Goal: Find contact information: Obtain details needed to contact an individual or organization

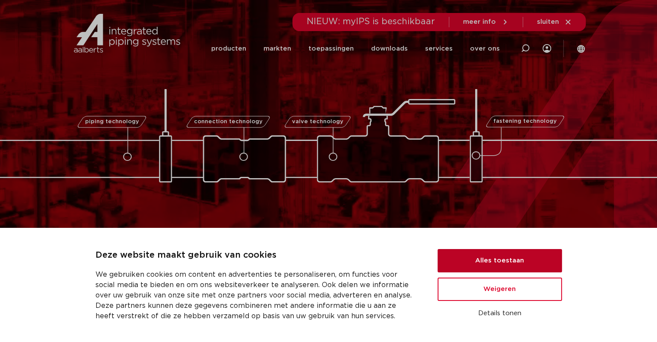
click at [502, 264] on button "Alles toestaan" at bounding box center [500, 260] width 124 height 23
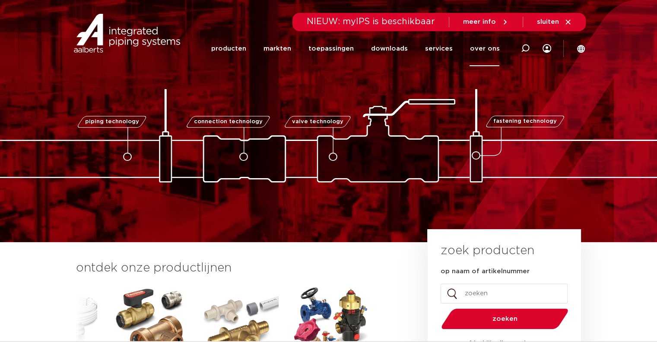
click at [489, 45] on link "over ons" at bounding box center [485, 48] width 30 height 35
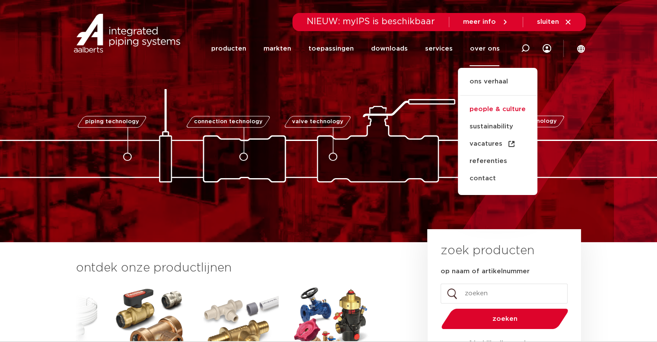
click at [506, 112] on link "people & culture" at bounding box center [497, 109] width 79 height 17
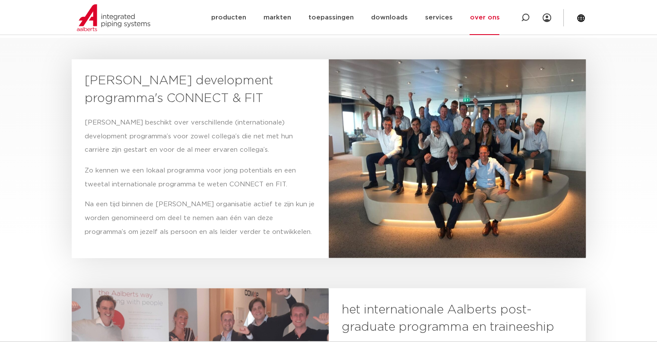
scroll to position [1469, 0]
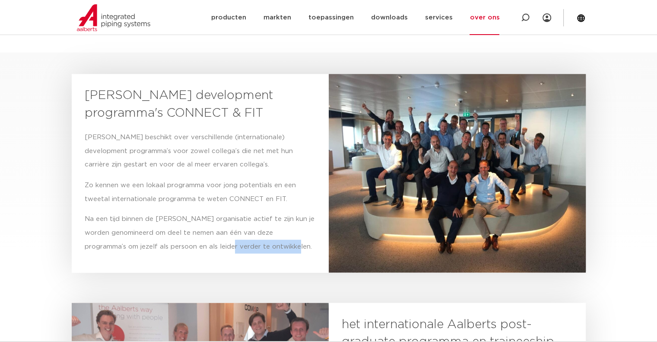
drag, startPoint x: 194, startPoint y: 242, endPoint x: 264, endPoint y: 247, distance: 71.0
click at [264, 247] on p "Na een tijd binnen de Aalberts organisatie actief te zijn kun je worden genomin…" at bounding box center [200, 232] width 231 height 41
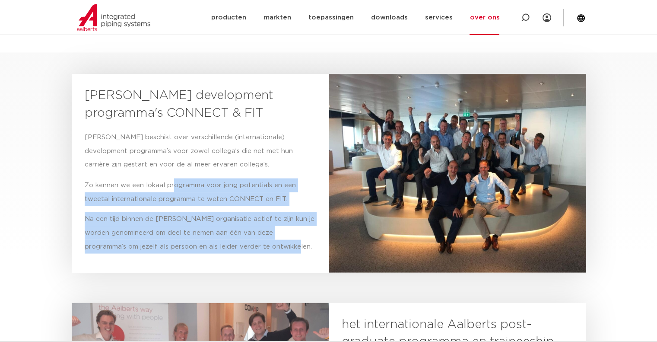
drag, startPoint x: 262, startPoint y: 246, endPoint x: 173, endPoint y: 176, distance: 113.0
click at [173, 176] on div "Aalberts beschikt over verschillende (internationale) development programma’s v…" at bounding box center [200, 191] width 231 height 123
click at [174, 177] on div "Aalberts beschikt over verschillende (internationale) development programma’s v…" at bounding box center [200, 191] width 231 height 123
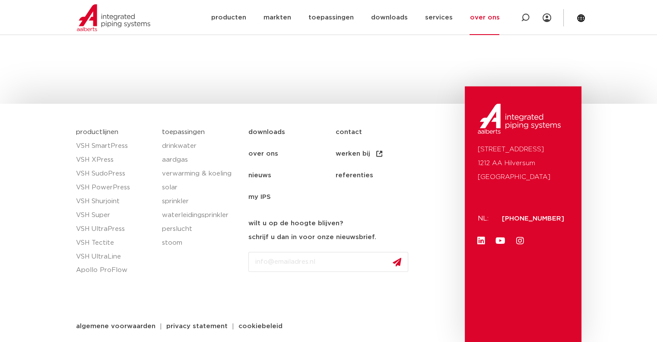
scroll to position [2326, 0]
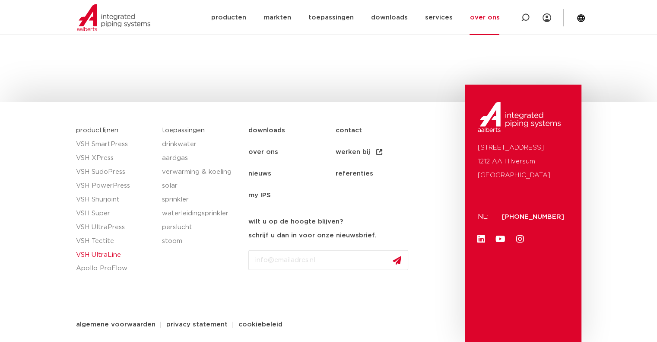
click at [109, 254] on link "VSH UltraLine" at bounding box center [115, 255] width 78 height 14
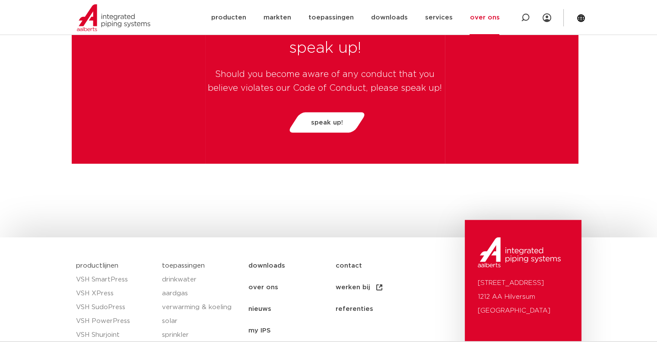
scroll to position [2024, 0]
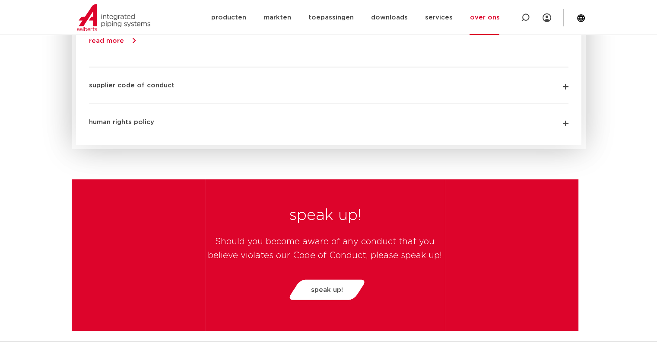
click at [488, 19] on link "over ons" at bounding box center [485, 17] width 30 height 35
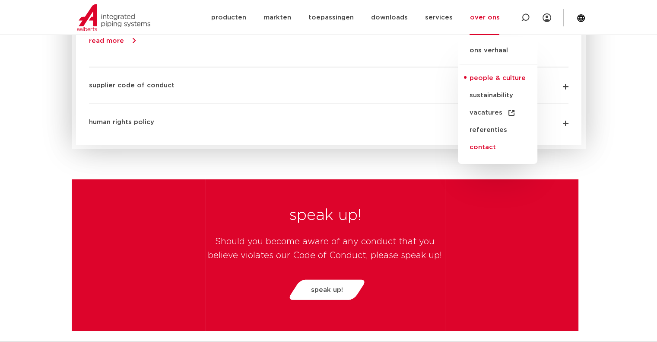
click at [488, 150] on link "contact" at bounding box center [497, 147] width 79 height 17
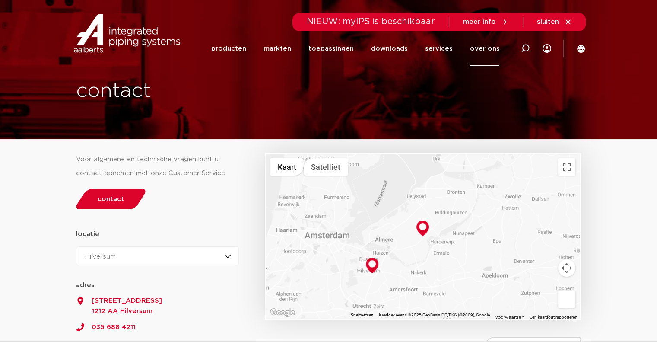
click at [421, 226] on img at bounding box center [422, 228] width 13 height 16
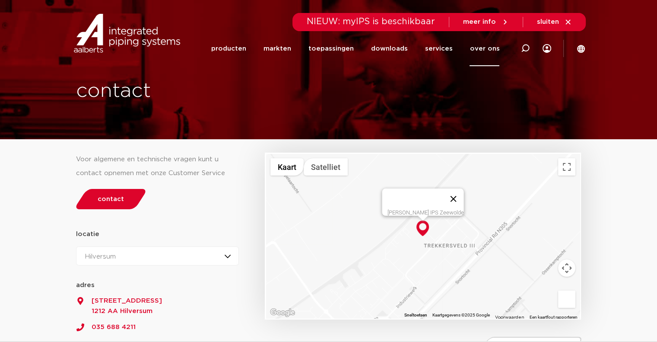
click at [447, 191] on button "Sluiten" at bounding box center [453, 198] width 21 height 21
click at [214, 204] on div "Voor algemene en technische vragen kunt u contact opnemen met onze Customer Ser…" at bounding box center [166, 247] width 189 height 233
click at [195, 259] on div "Hilversum Hilversum Zeewolde" at bounding box center [157, 255] width 163 height 19
click at [202, 238] on div "locatie Hilversum Zeewolde Hilversum Hilversum Zeewolde 52.2195769 5.1900583 ad…" at bounding box center [157, 275] width 163 height 96
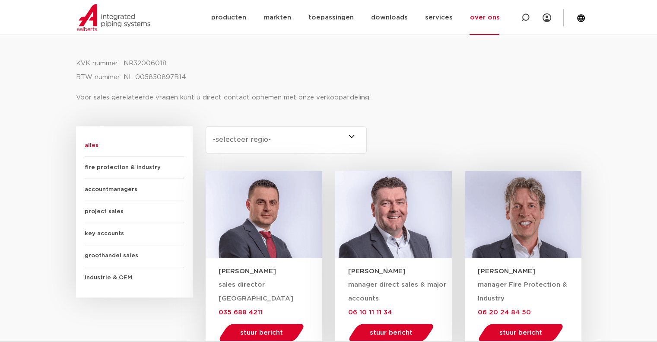
scroll to position [417, 0]
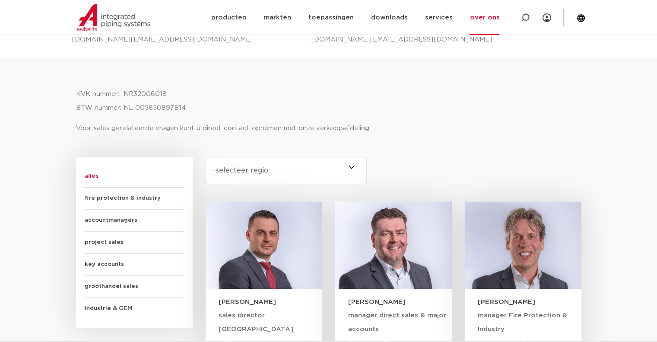
click at [297, 170] on select "-selecteer regio- Heel Nederland (7) [GEOGRAPHIC_DATA] (3) [GEOGRAPHIC_DATA] (2…" at bounding box center [287, 170] width 162 height 27
click at [206, 157] on select "-selecteer regio- Heel Nederland (7) [GEOGRAPHIC_DATA] (3) [GEOGRAPHIC_DATA] (2…" at bounding box center [287, 170] width 162 height 27
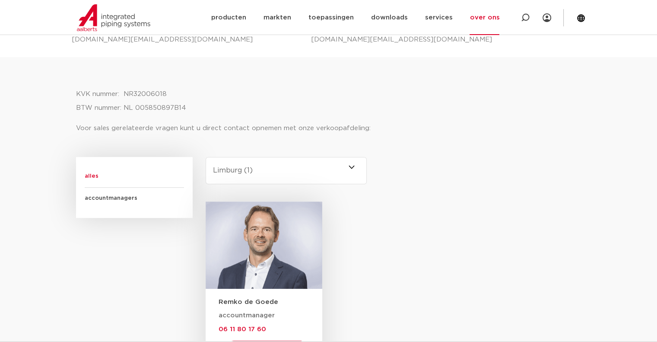
click at [273, 165] on select "-selecteer regio- Heel Nederland (7) [GEOGRAPHIC_DATA] (3) [GEOGRAPHIC_DATA] (2…" at bounding box center [287, 170] width 162 height 27
select select "noord-holland"
click at [206, 157] on select "-selecteer regio- Heel Nederland (7) [GEOGRAPHIC_DATA] (3) [GEOGRAPHIC_DATA] (2…" at bounding box center [287, 170] width 162 height 27
